Goal: Communication & Community: Participate in discussion

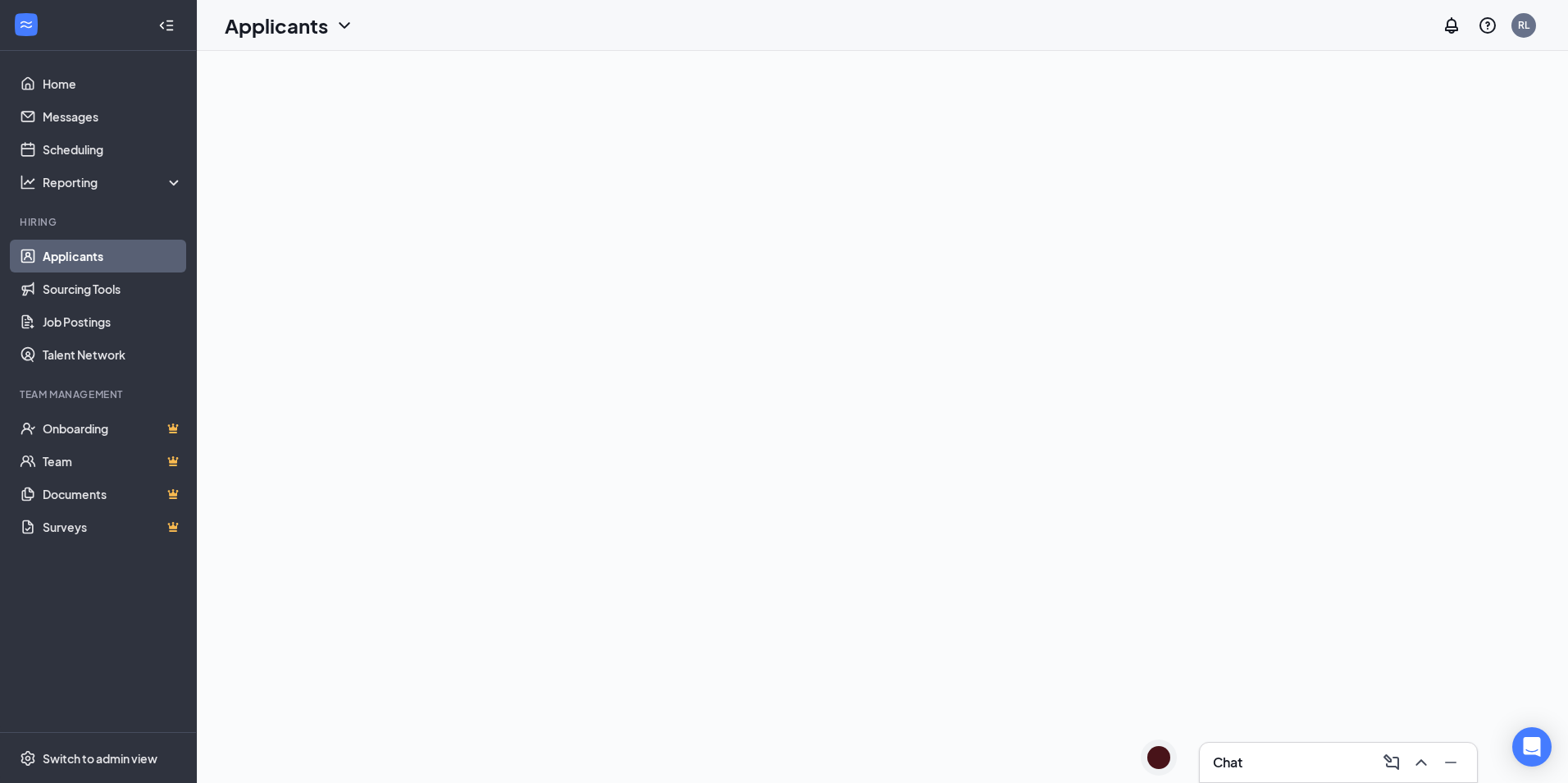
click at [1280, 765] on div "Chat" at bounding box center [1337, 762] width 251 height 26
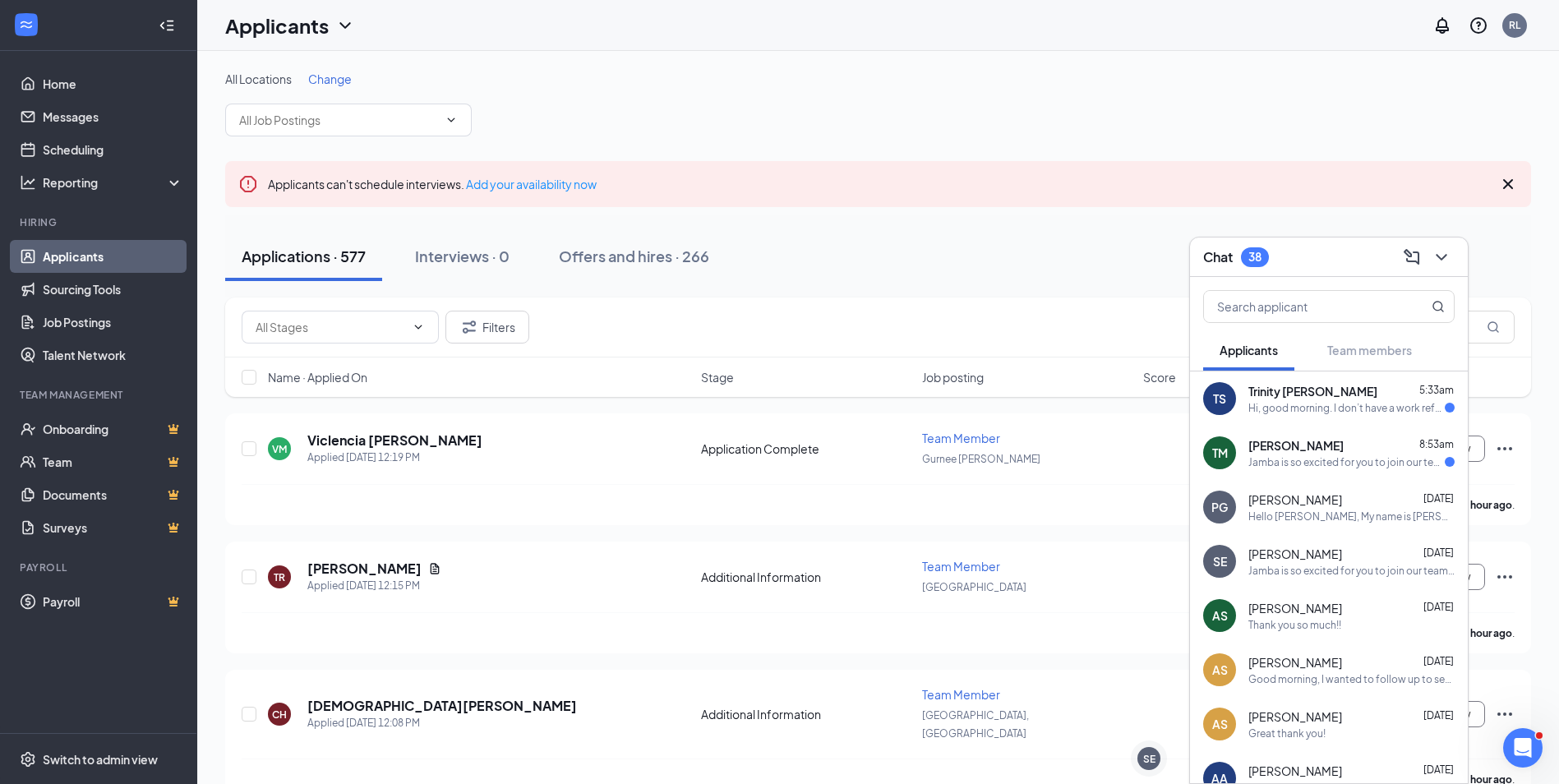
click at [1328, 417] on div "TS Trinity [PERSON_NAME] 5:33am Hi, good morning. I don’t have a work reference…" at bounding box center [1330, 398] width 278 height 55
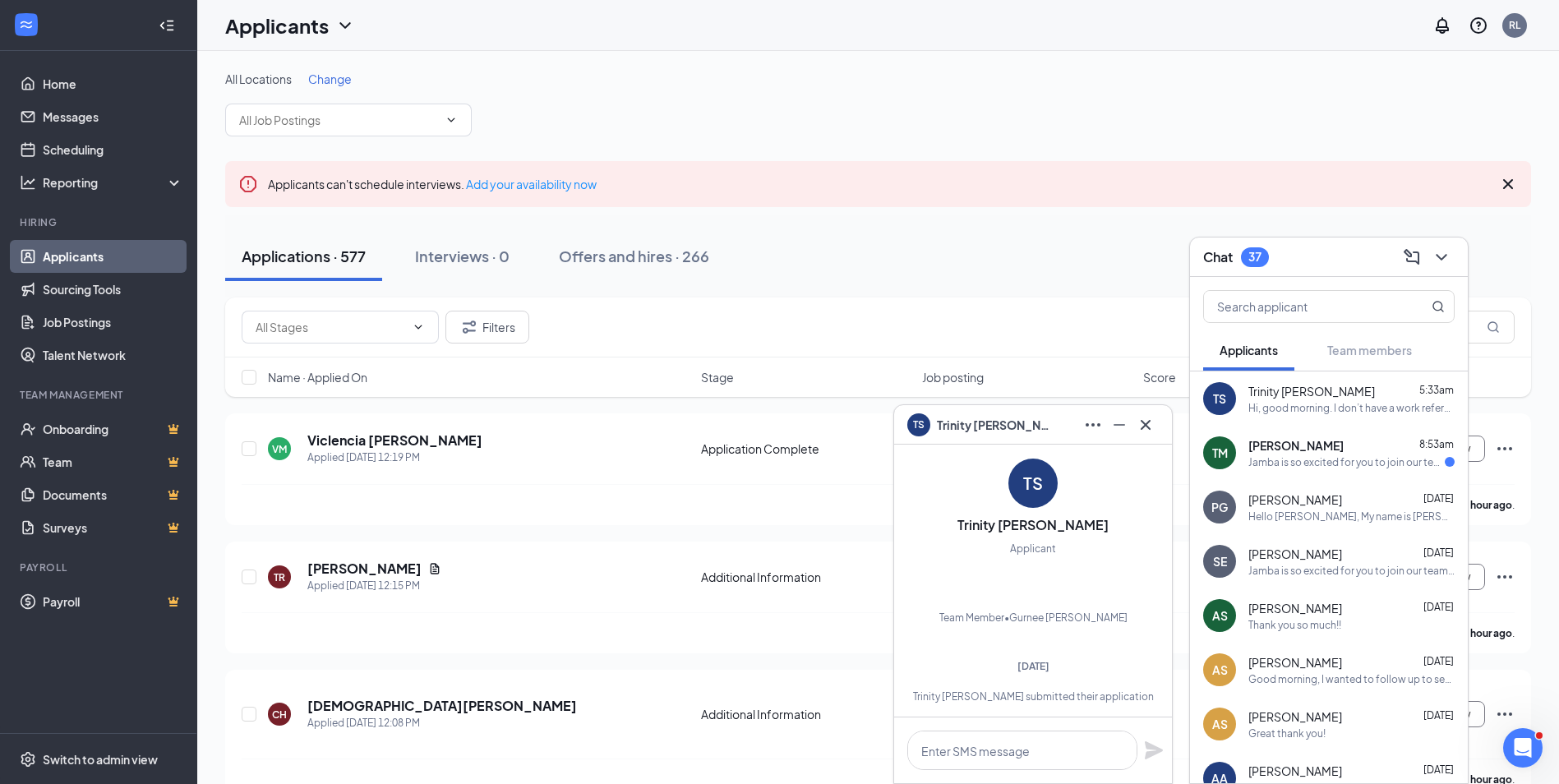
scroll to position [-537, 0]
click at [1110, 425] on icon "Minimize" at bounding box center [1120, 425] width 20 height 20
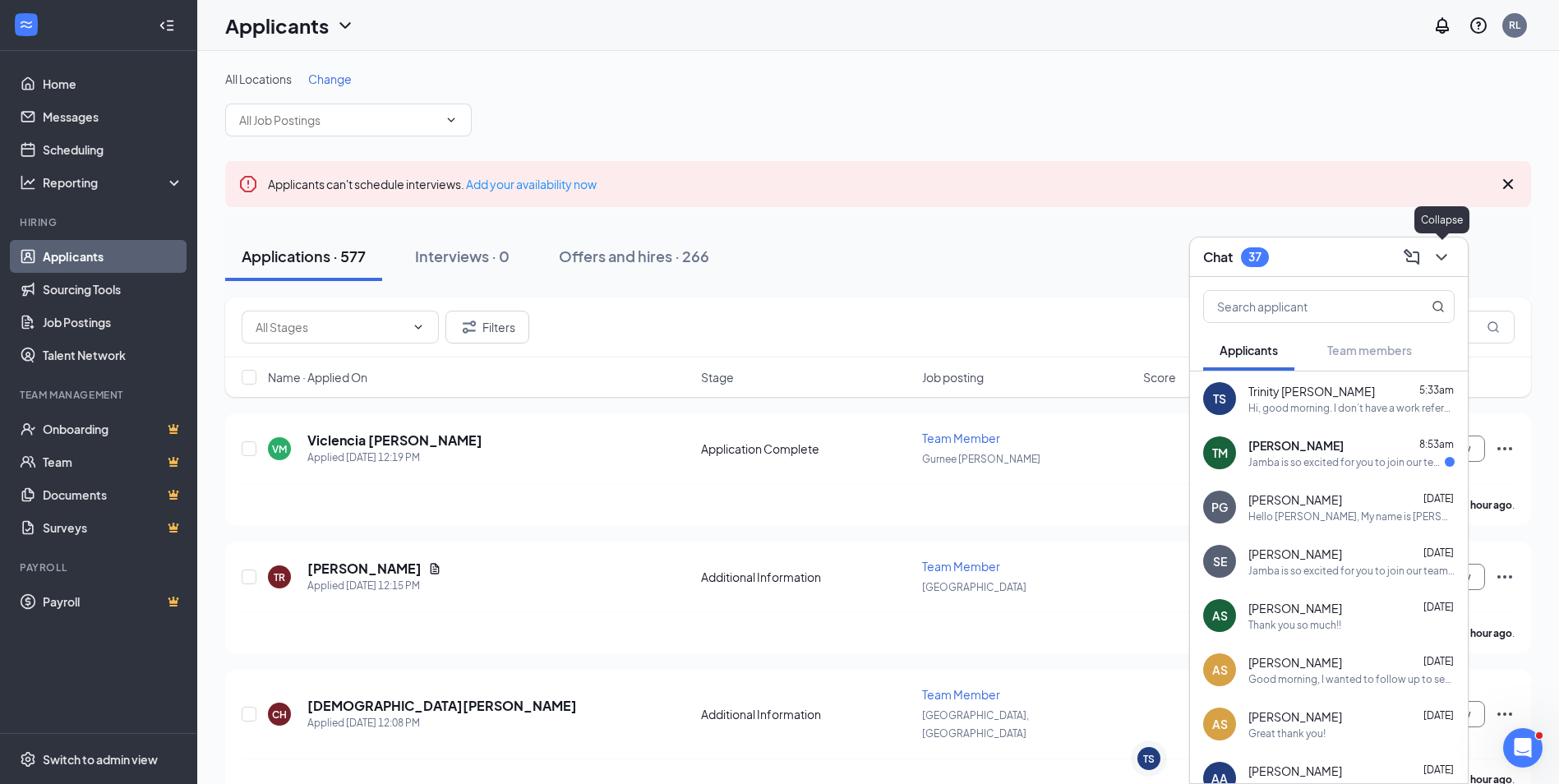
click at [1438, 256] on icon "ChevronDown" at bounding box center [1442, 257] width 20 height 20
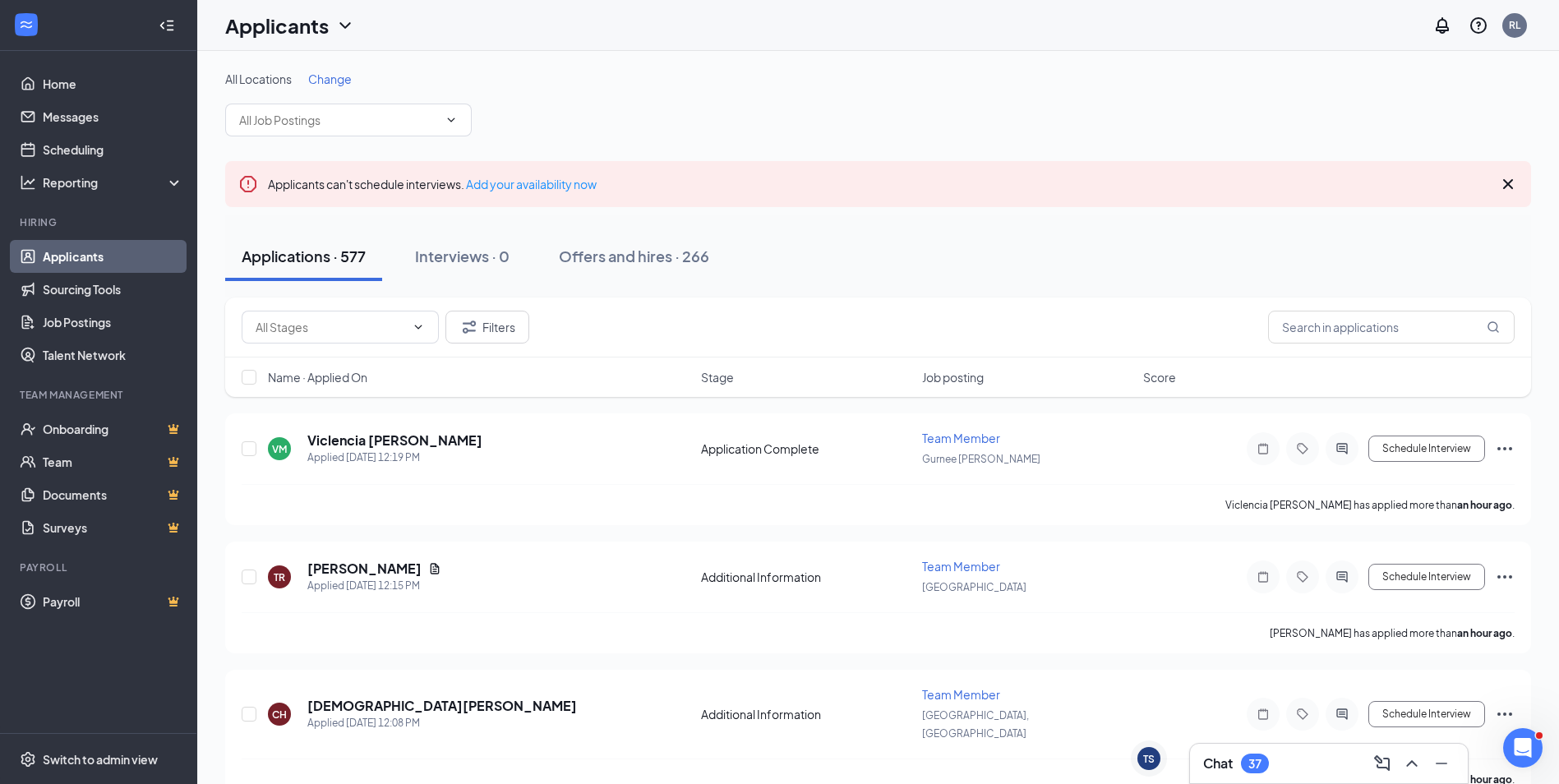
click at [1294, 760] on div "Chat 37" at bounding box center [1329, 763] width 251 height 26
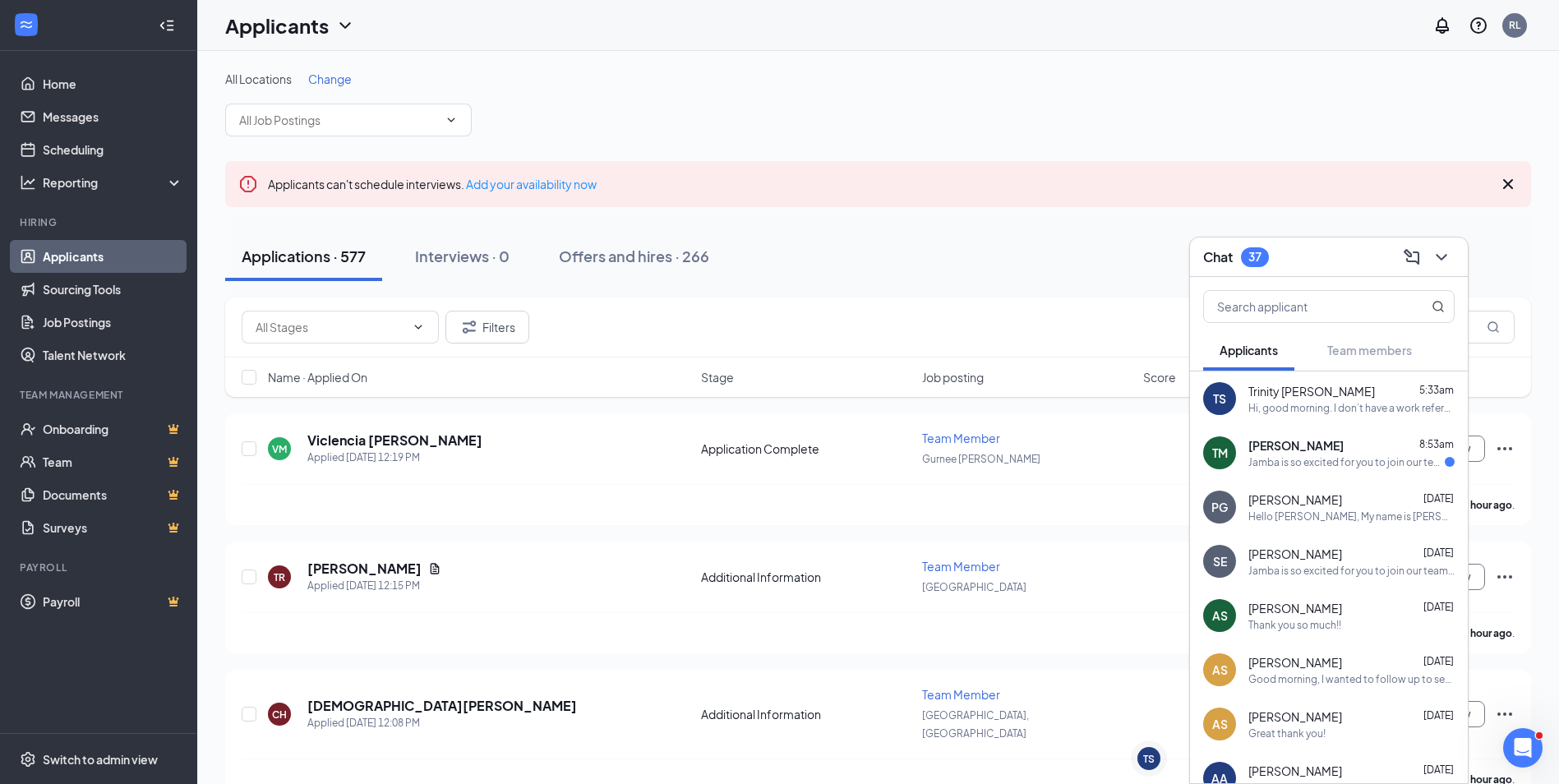
click at [1328, 463] on div "Jamba is so excited for you to join our team! Do you know anyone else who might…" at bounding box center [1346, 462] width 197 height 14
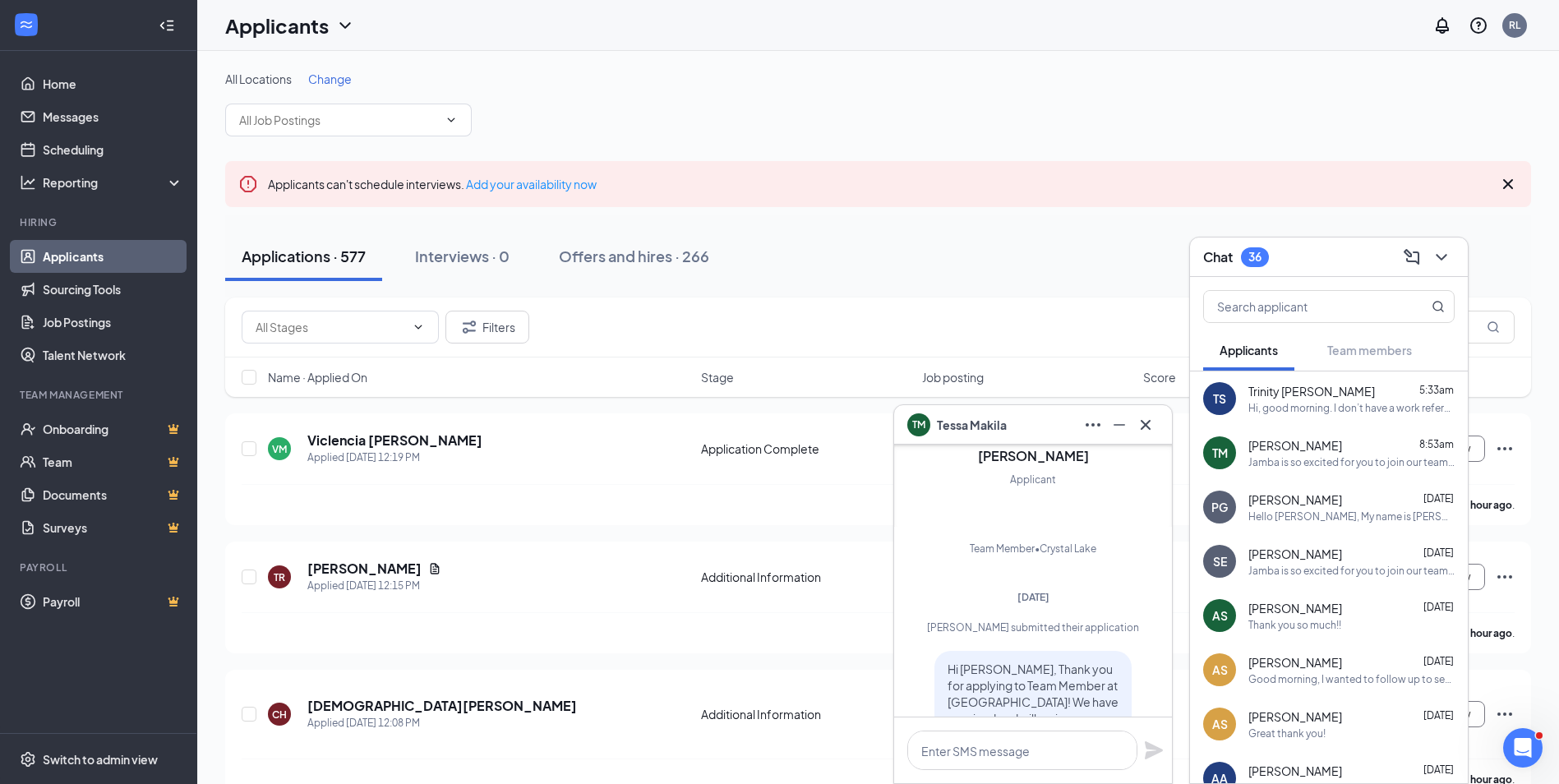
scroll to position [-1582, 0]
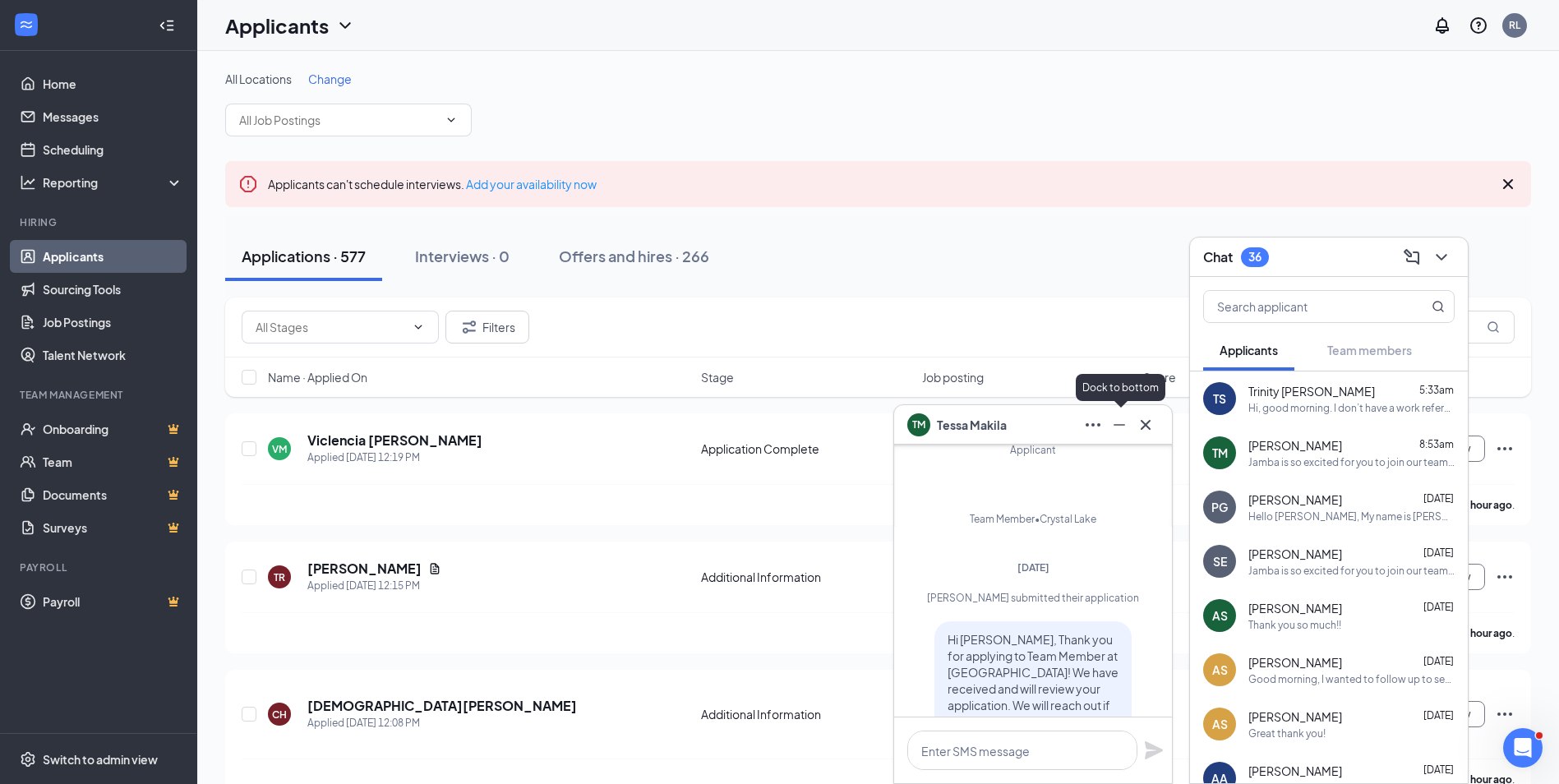
click at [1124, 424] on icon "Minimize" at bounding box center [1120, 425] width 12 height 2
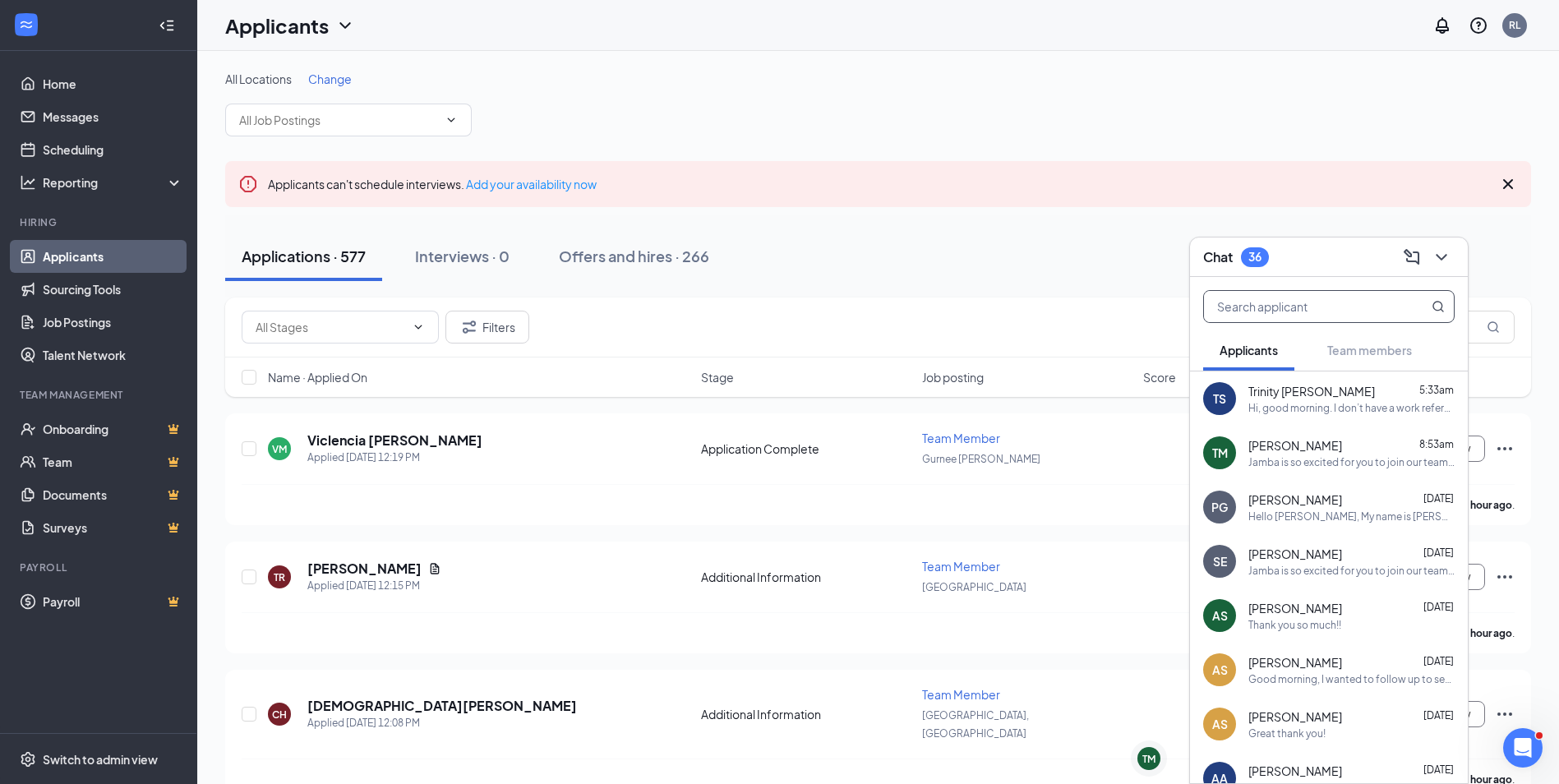
scroll to position [0, 0]
click at [1449, 247] on icon "ChevronDown" at bounding box center [1442, 257] width 20 height 20
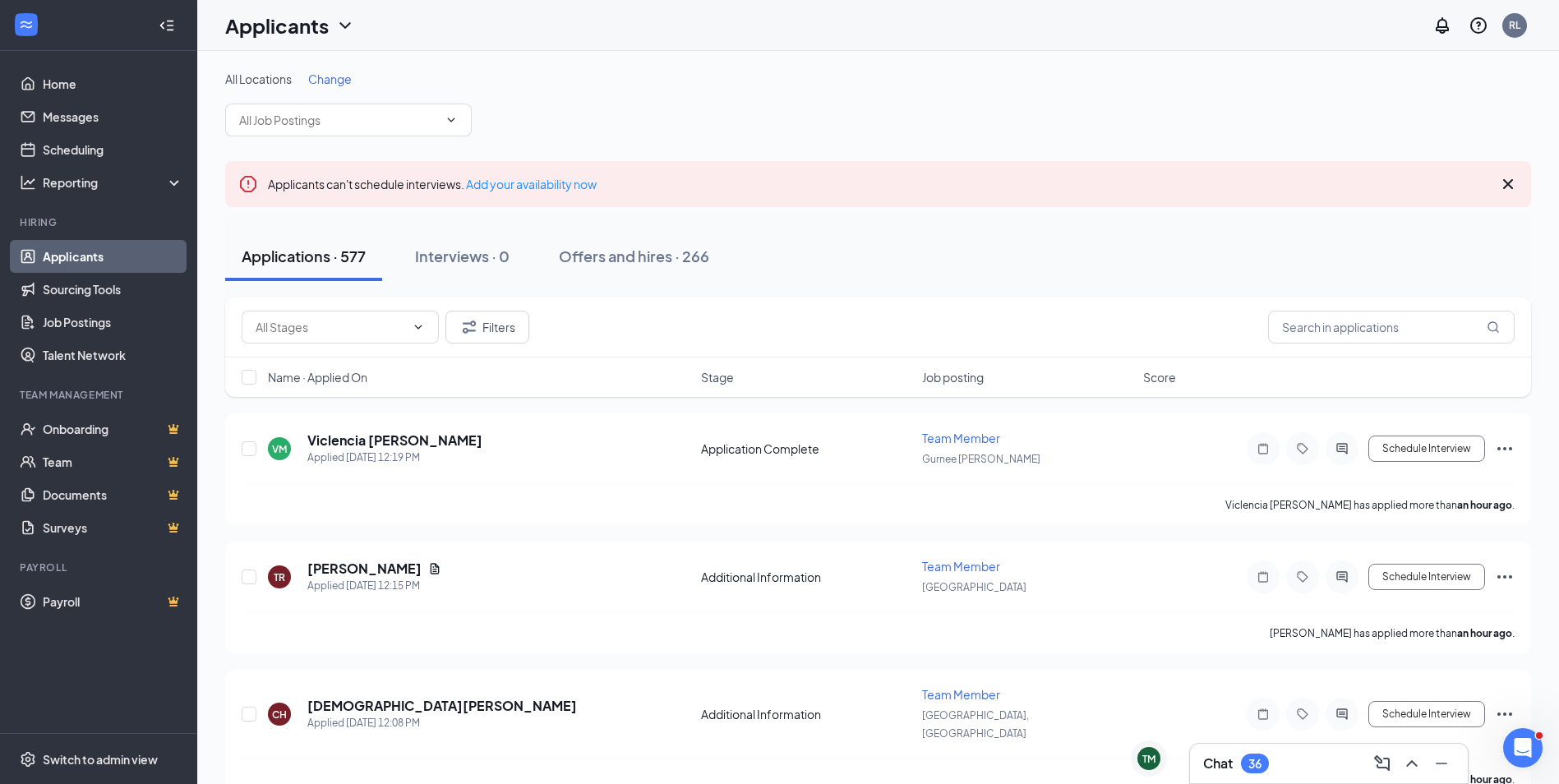
click at [1255, 755] on div "36" at bounding box center [1255, 763] width 28 height 20
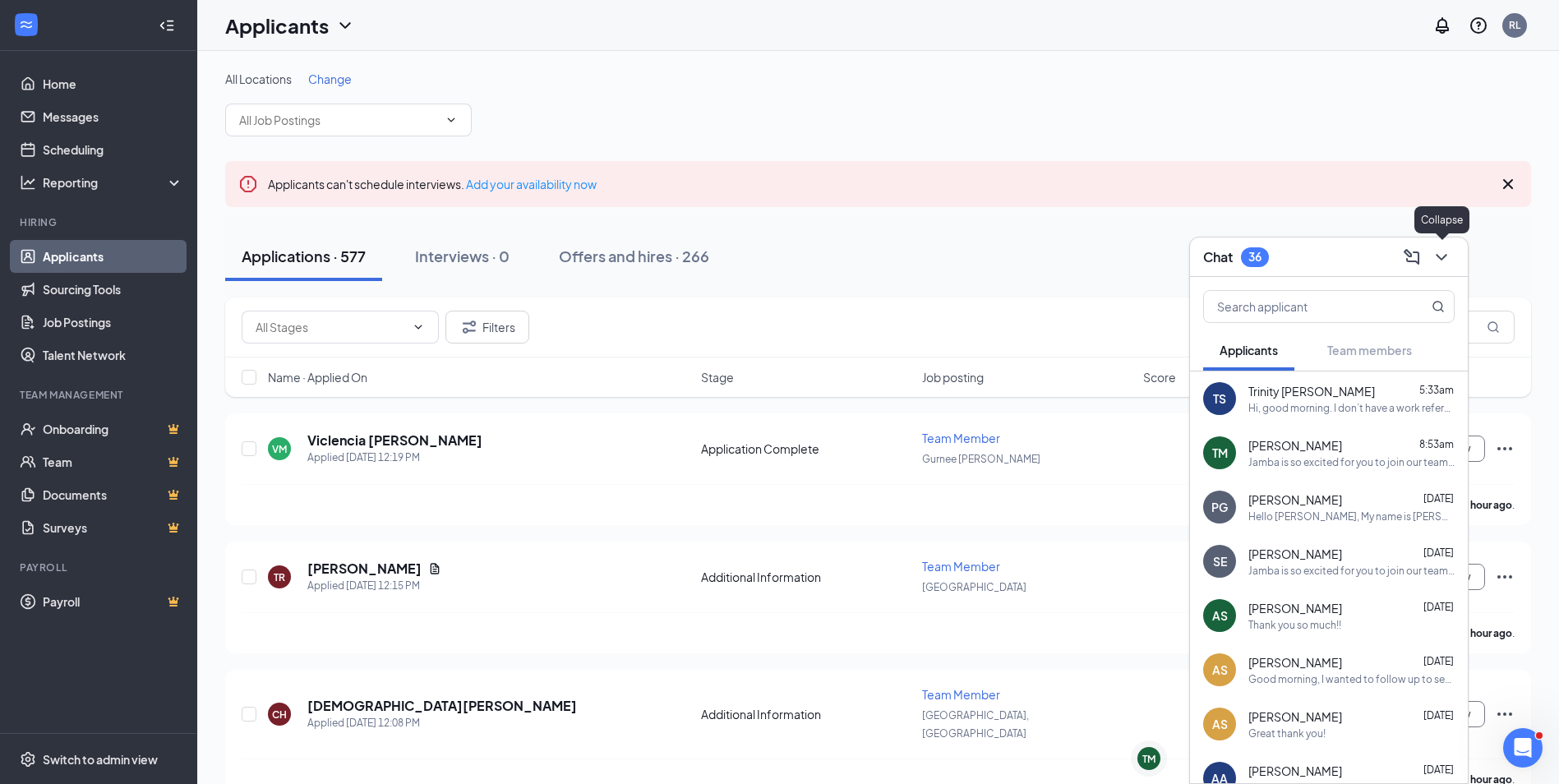
click at [1449, 250] on icon "ChevronDown" at bounding box center [1442, 257] width 20 height 20
